Goal: Task Accomplishment & Management: Use online tool/utility

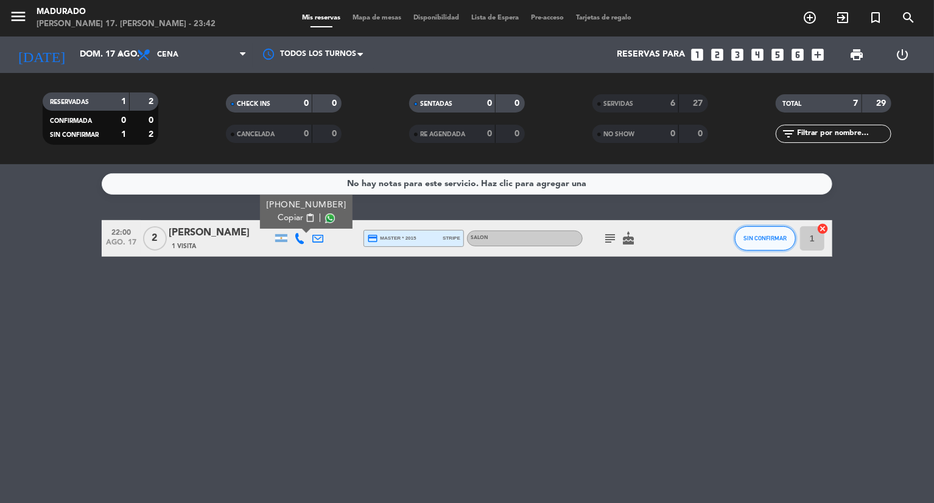
click at [760, 236] on span "SIN CONFIRMAR" at bounding box center [765, 238] width 43 height 7
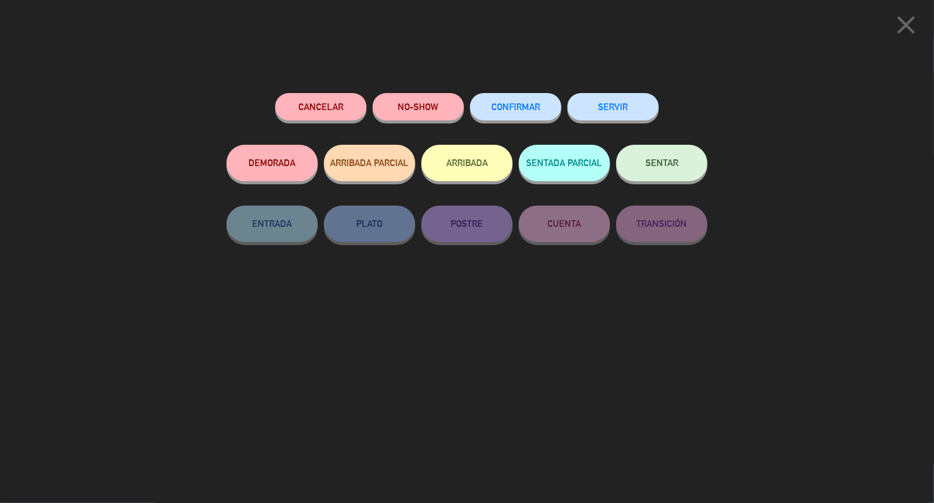
click at [634, 122] on div "SERVIR" at bounding box center [612, 119] width 91 height 52
click at [632, 108] on button "SERVIR" at bounding box center [612, 106] width 91 height 27
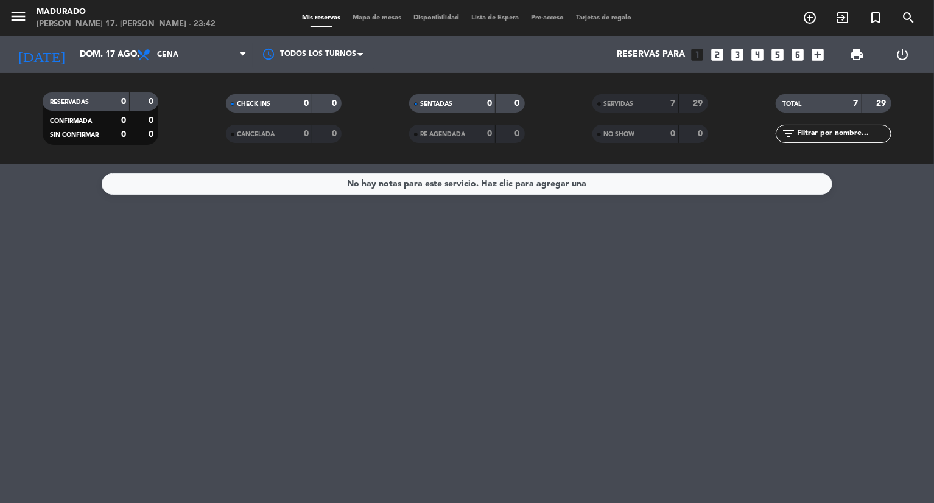
click at [601, 107] on div "SERVIDAS" at bounding box center [623, 104] width 56 height 14
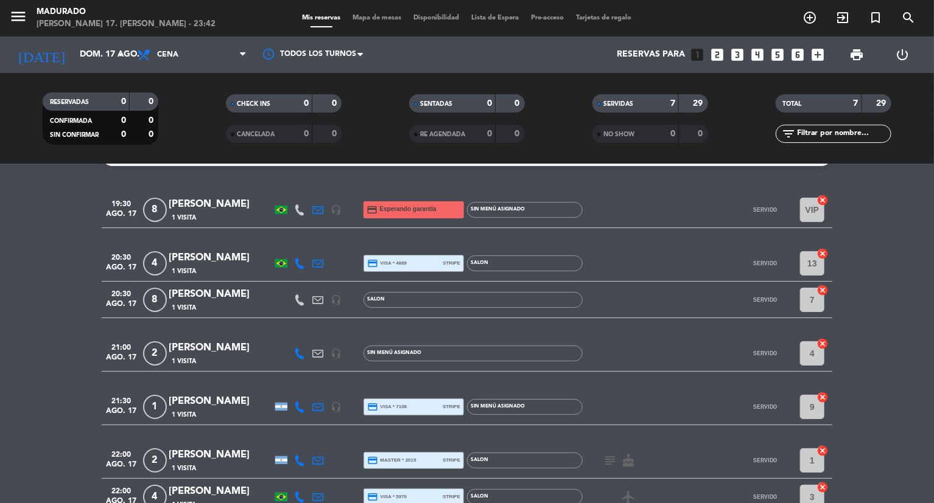
scroll to position [101, 0]
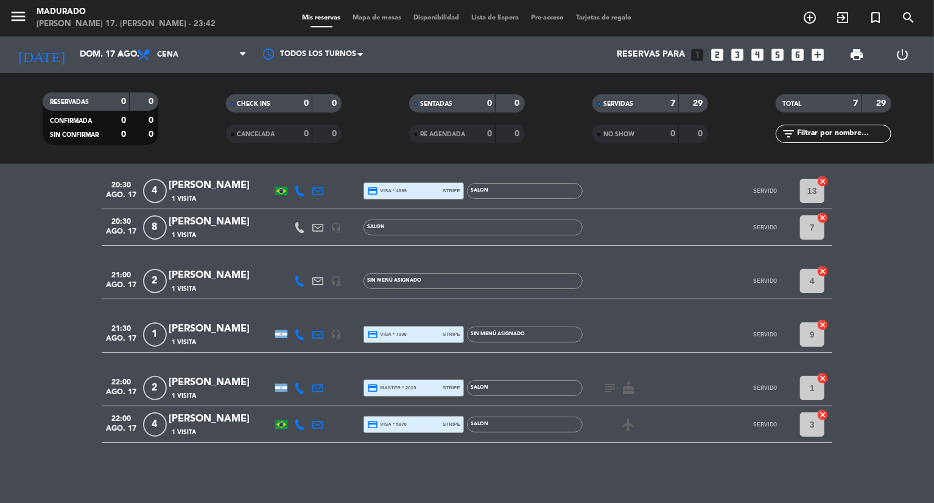
click at [318, 279] on icon at bounding box center [317, 281] width 11 height 11
click at [189, 275] on div "[PERSON_NAME]" at bounding box center [220, 276] width 103 height 16
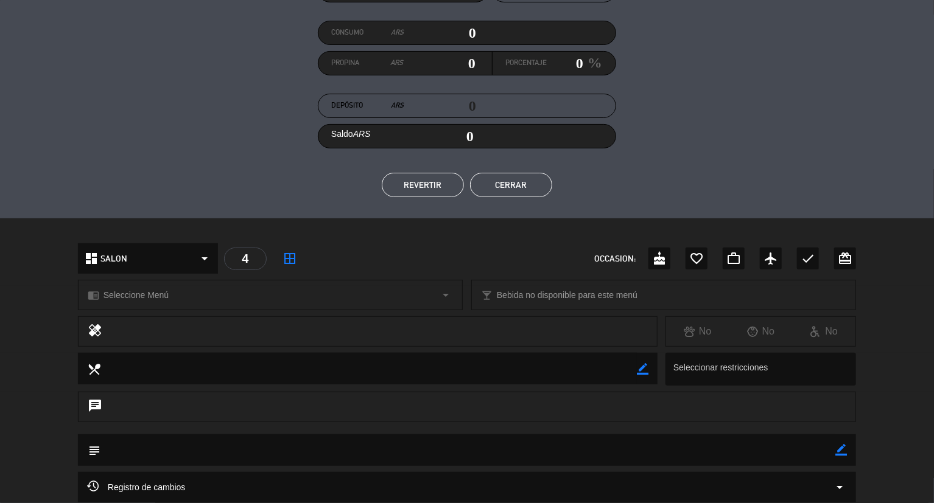
scroll to position [73, 0]
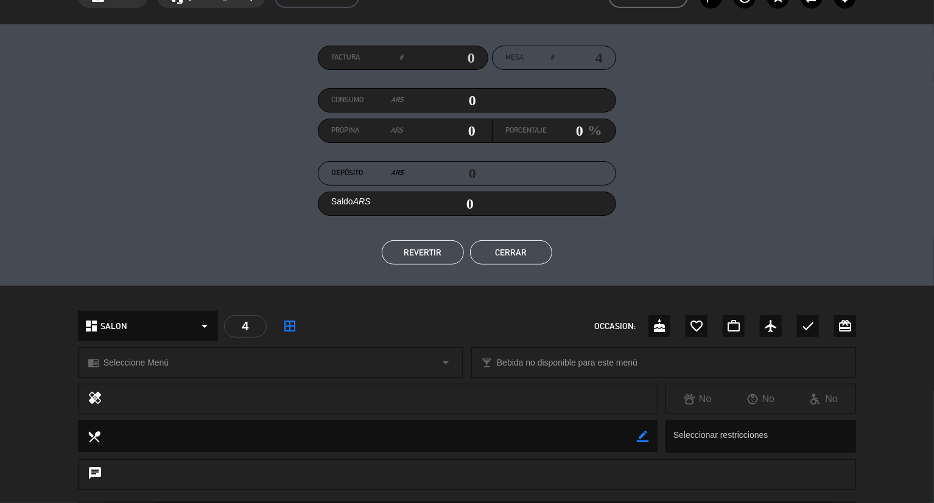
click at [528, 248] on button "Cerrar" at bounding box center [511, 252] width 82 height 24
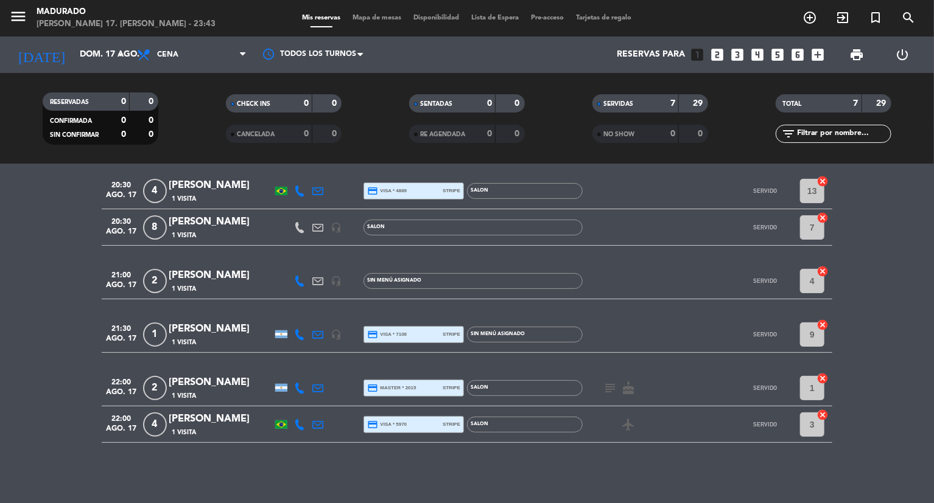
click at [206, 332] on div "[PERSON_NAME]" at bounding box center [220, 329] width 103 height 16
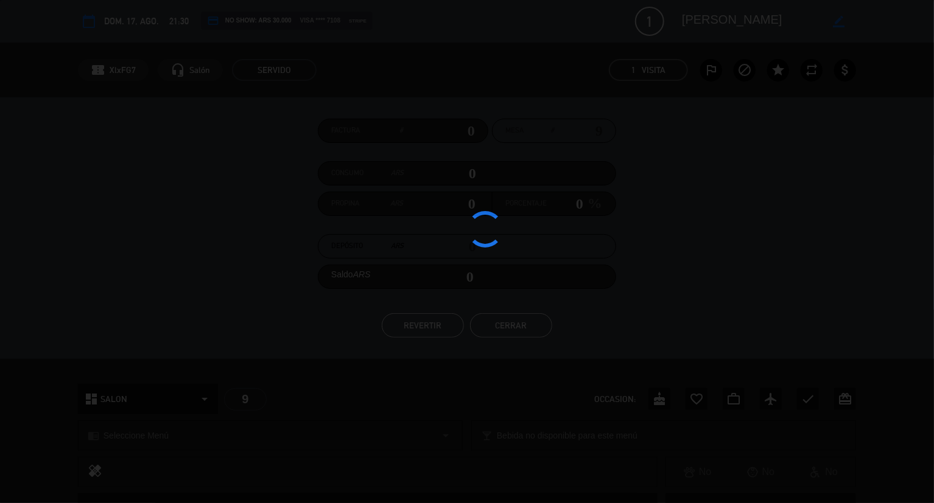
type input "lun. 18 ago."
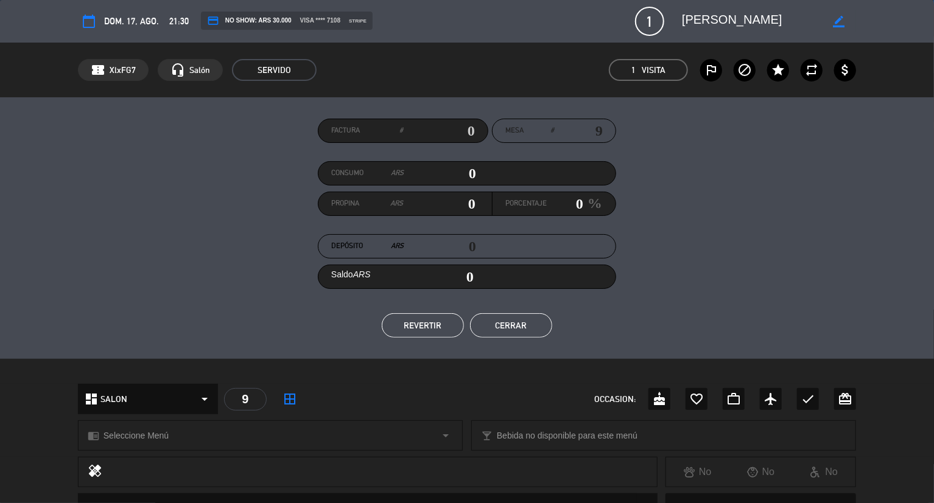
click at [532, 334] on button "Cerrar" at bounding box center [511, 325] width 82 height 24
